Goal: Transaction & Acquisition: Purchase product/service

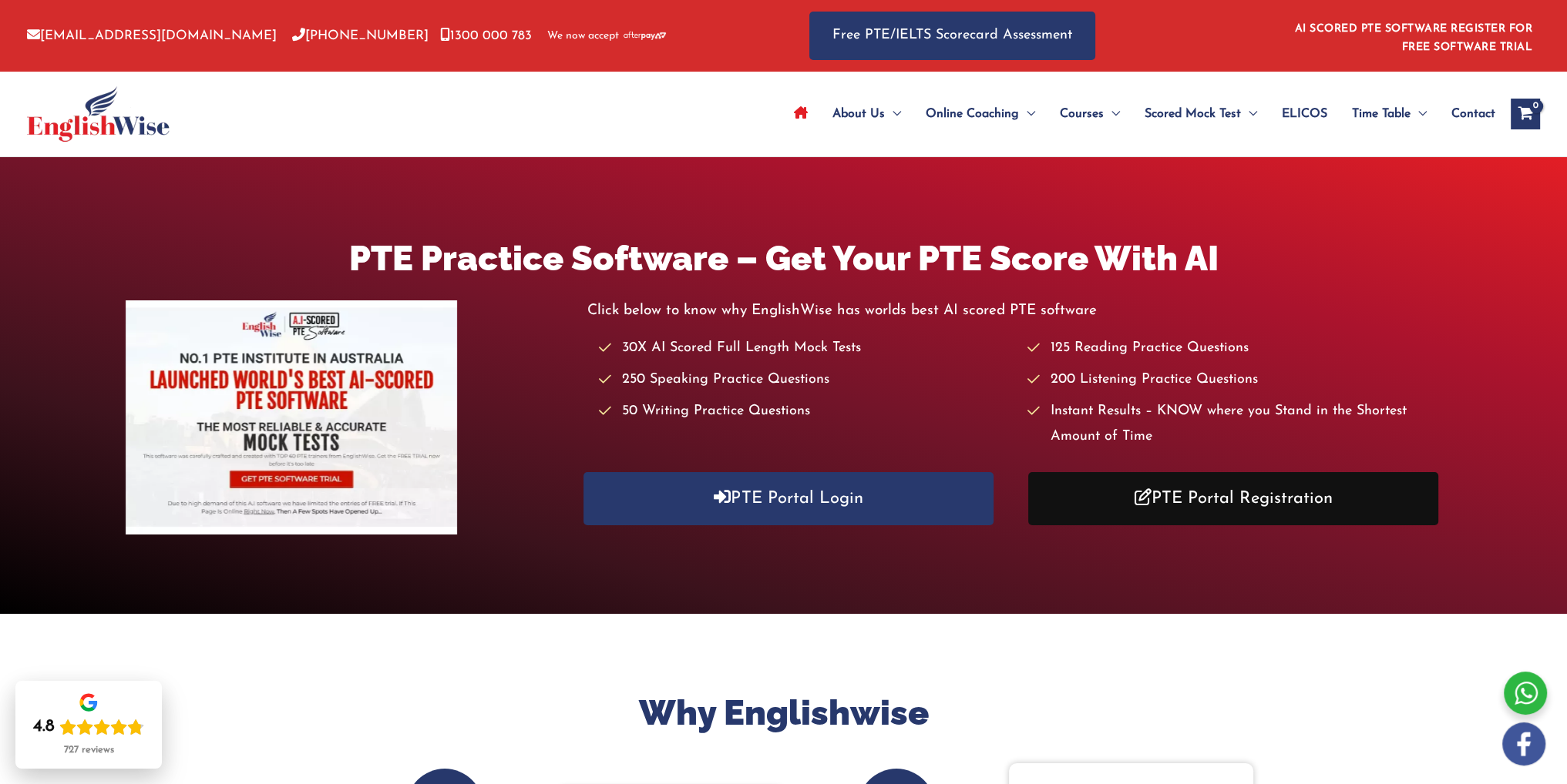
click at [1252, 506] on link "PTE Portal Registration" at bounding box center [1234, 498] width 410 height 53
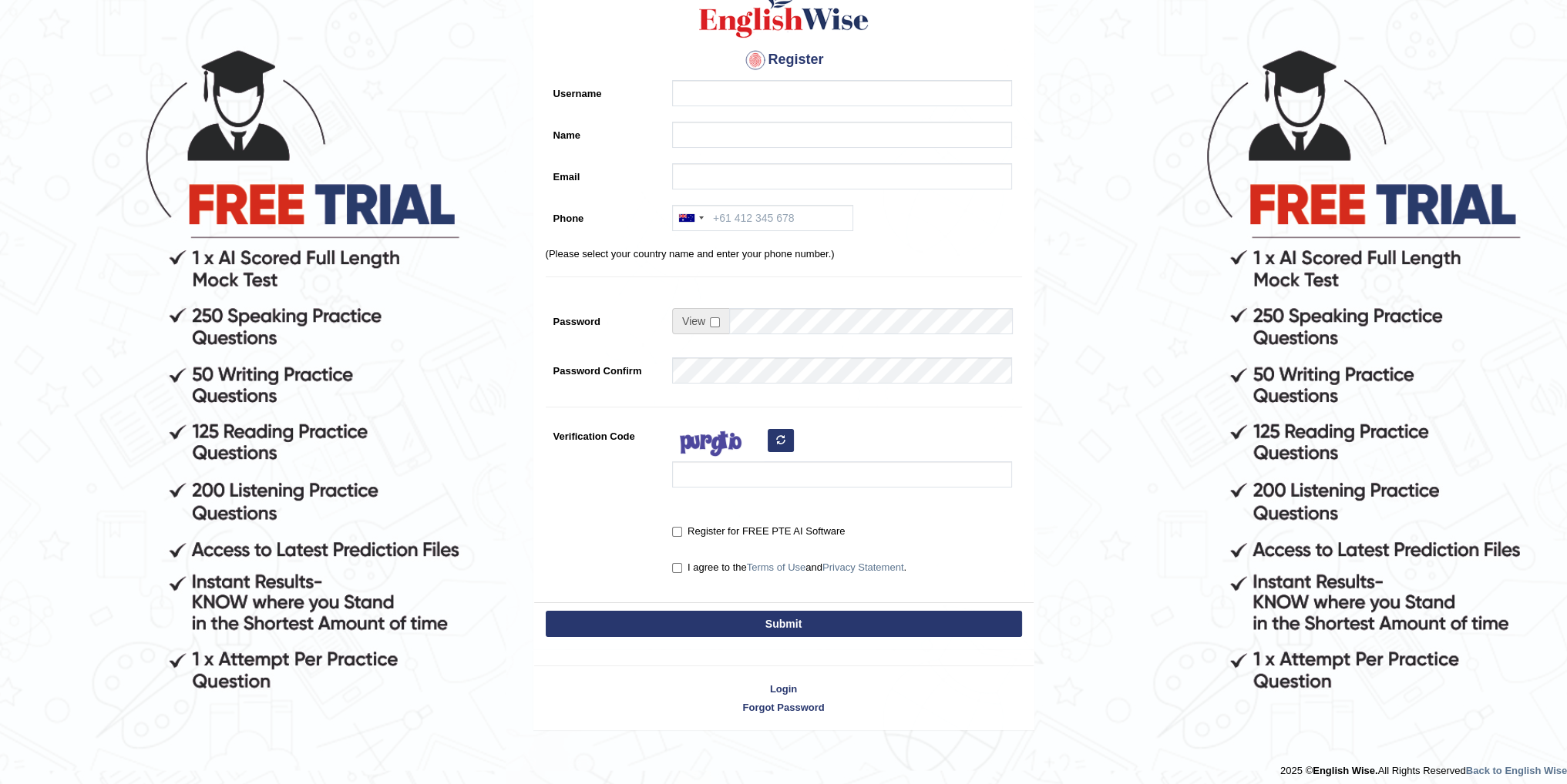
scroll to position [117, 0]
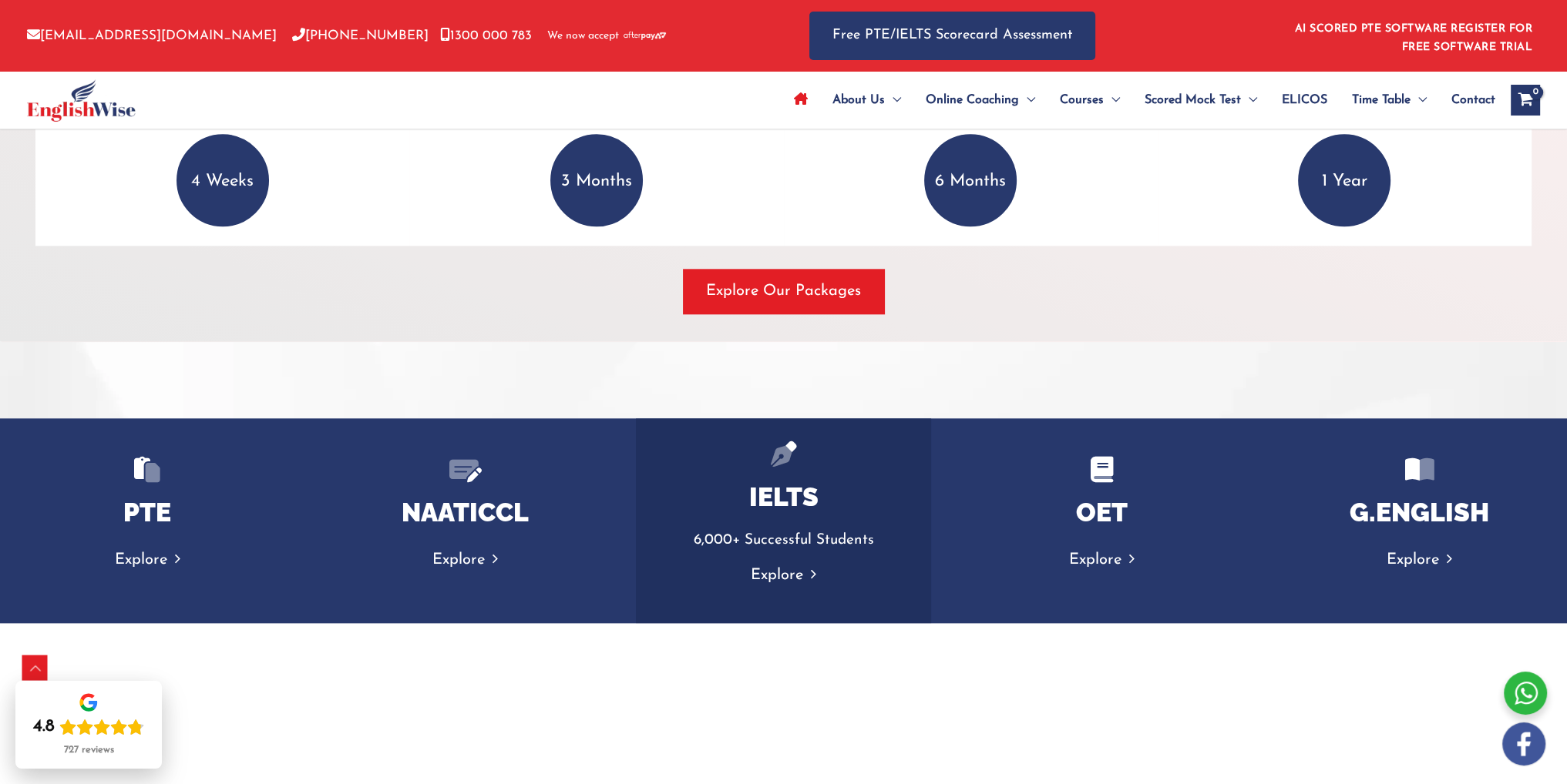
scroll to position [2234, 0]
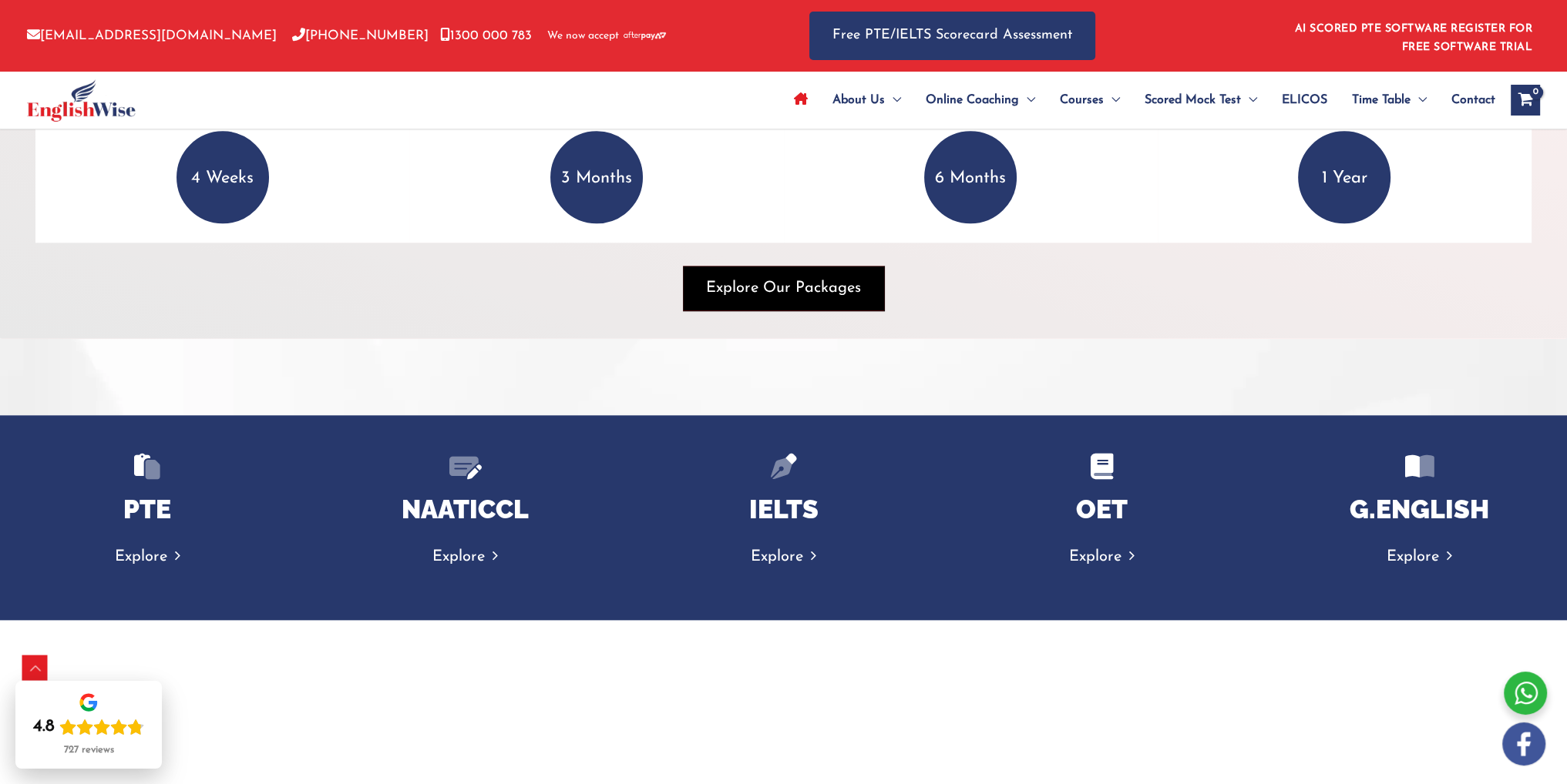
click at [806, 287] on span "Explore Our Packages" at bounding box center [784, 288] width 155 height 22
